Goal: Task Accomplishment & Management: Use online tool/utility

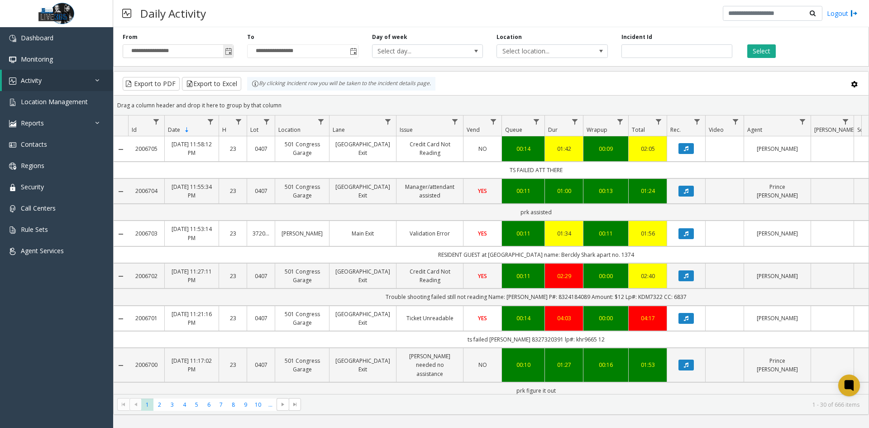
click at [228, 52] on span "Toggle popup" at bounding box center [228, 51] width 7 height 7
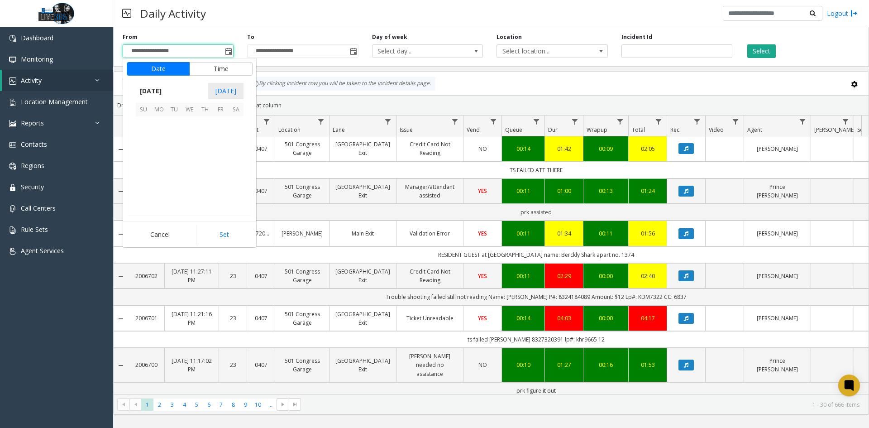
scroll to position [162461, 0]
click at [236, 129] on span "6" at bounding box center [235, 123] width 15 height 15
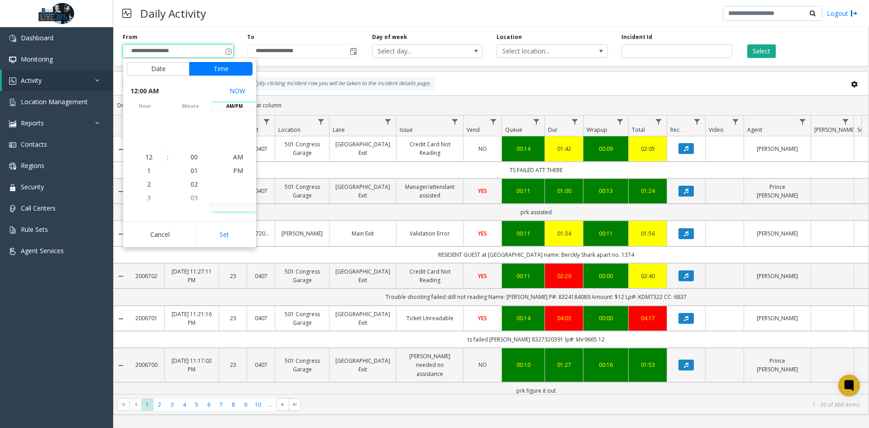
click at [228, 235] on button "Set" at bounding box center [224, 235] width 57 height 20
type input "**********"
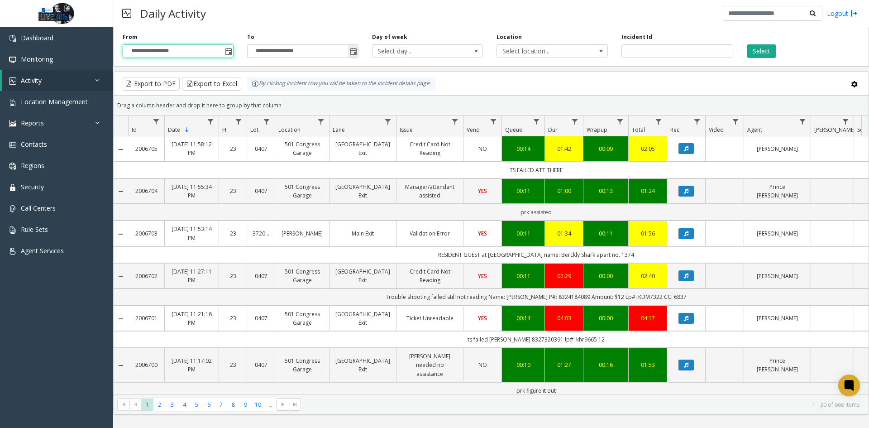
click at [356, 53] on span "Toggle popup" at bounding box center [353, 51] width 7 height 7
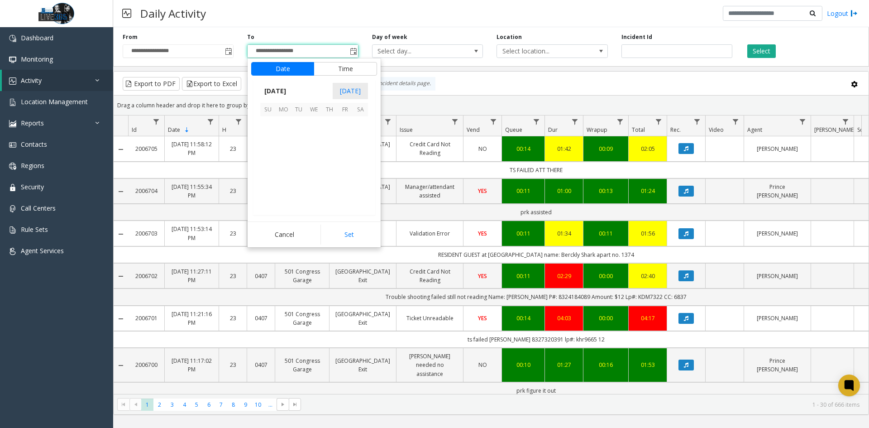
scroll to position [14, 0]
click at [356, 125] on span "6" at bounding box center [360, 123] width 15 height 15
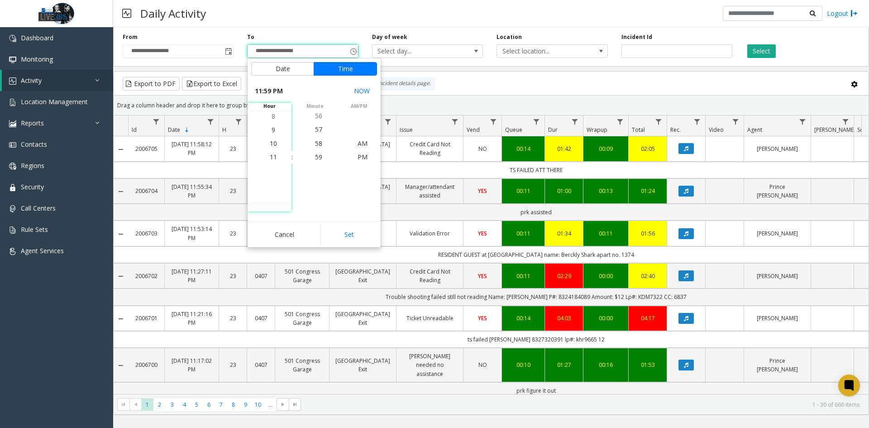
click at [359, 240] on button "Set" at bounding box center [348, 235] width 57 height 20
type input "**********"
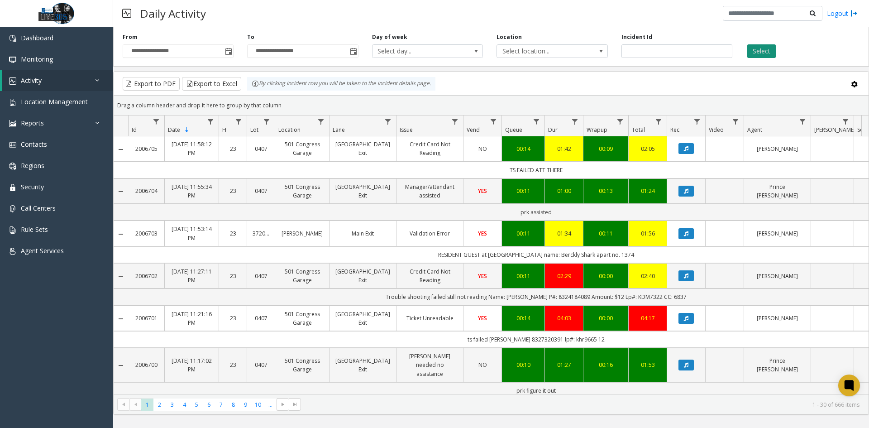
click at [773, 48] on button "Select" at bounding box center [761, 51] width 29 height 14
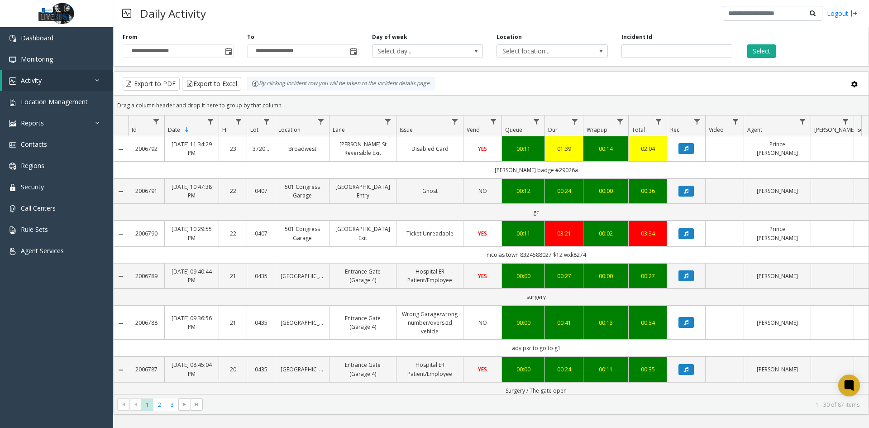
click at [226, 92] on kendo-grid-toolbar "Export to PDF Export to Excel By clicking Incident row you will be taken to the…" at bounding box center [491, 84] width 755 height 24
click at [223, 83] on button "Export to Excel" at bounding box center [211, 84] width 59 height 14
